Goal: Information Seeking & Learning: Learn about a topic

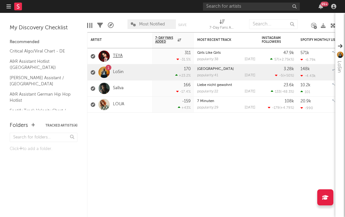
click at [117, 54] on link "TEYA" at bounding box center [118, 56] width 10 height 5
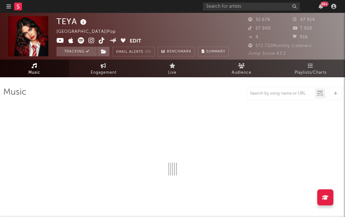
select select "6m"
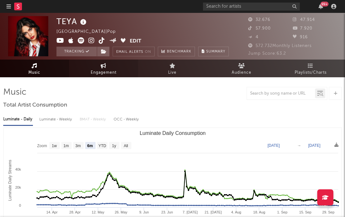
click at [100, 75] on span "Engagement" at bounding box center [104, 73] width 26 height 8
select select "1w"
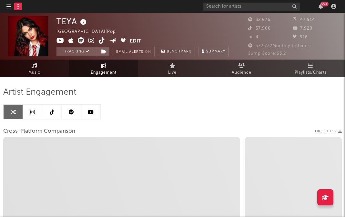
click at [34, 112] on icon at bounding box center [32, 112] width 5 height 5
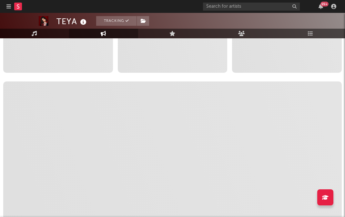
select select "6m"
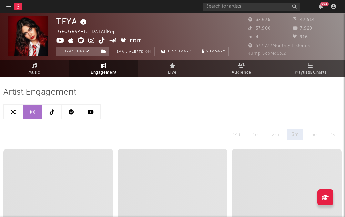
click at [57, 108] on link at bounding box center [51, 112] width 19 height 15
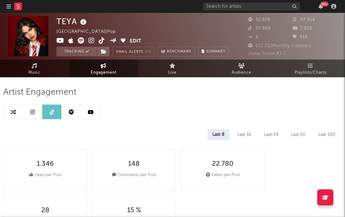
select select "6m"
click at [75, 109] on link at bounding box center [71, 112] width 19 height 15
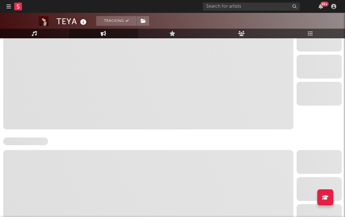
select select "6m"
select select "1w"
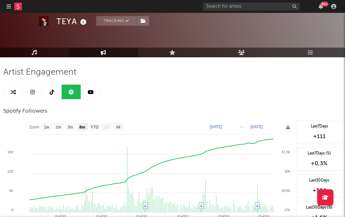
scroll to position [7, 0]
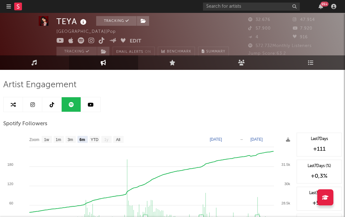
click at [94, 102] on link at bounding box center [90, 104] width 19 height 15
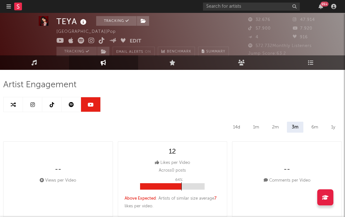
select select "6m"
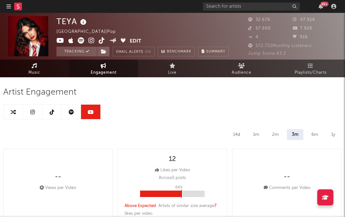
click at [28, 66] on link "Music" at bounding box center [34, 69] width 69 height 18
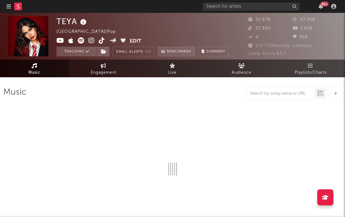
select select "6m"
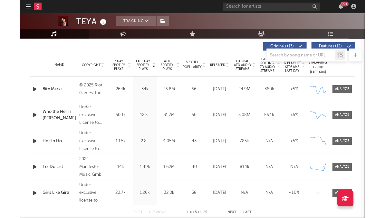
scroll to position [247, 0]
